Goal: Find contact information: Find contact information

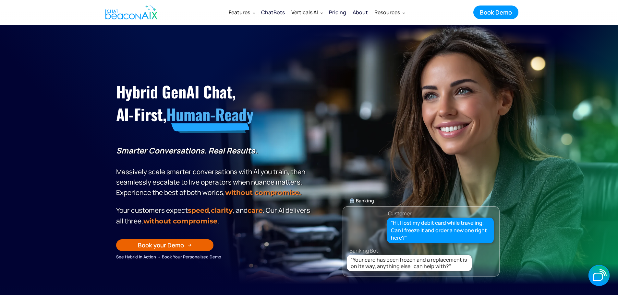
click at [359, 12] on div "About" at bounding box center [360, 12] width 15 height 9
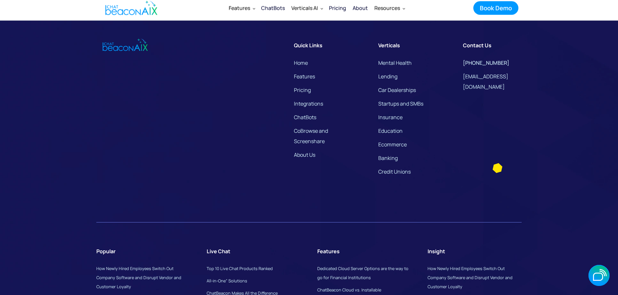
scroll to position [1660, 0]
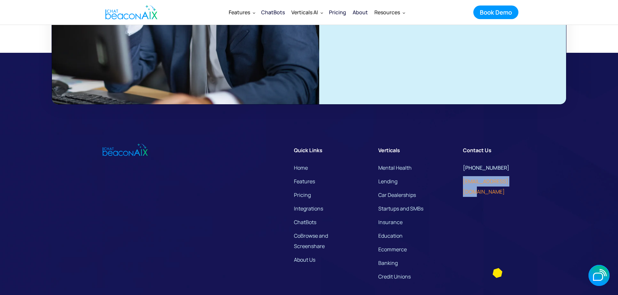
drag, startPoint x: 524, startPoint y: 201, endPoint x: 466, endPoint y: 200, distance: 58.1
copy link "[EMAIL_ADDRESS][DOMAIN_NAME]"
